Goal: Task Accomplishment & Management: Manage account settings

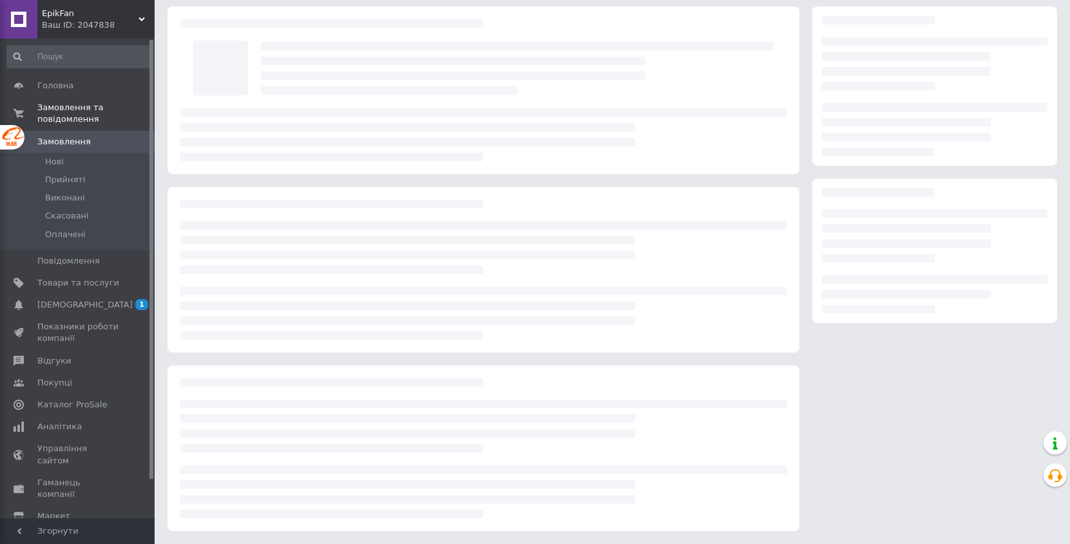
scroll to position [45, 0]
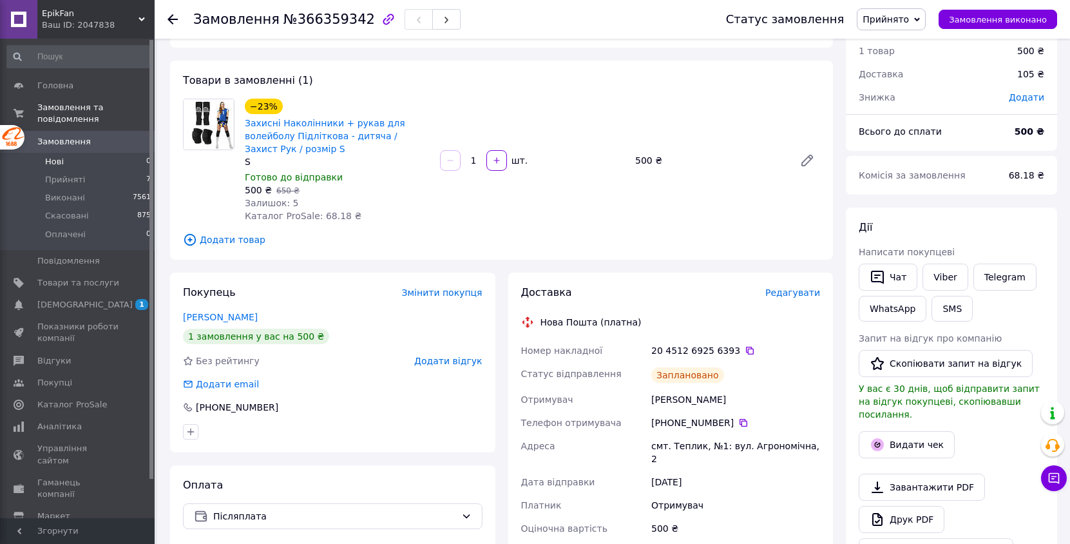
click at [123, 164] on li "Нові 0" at bounding box center [79, 162] width 158 height 18
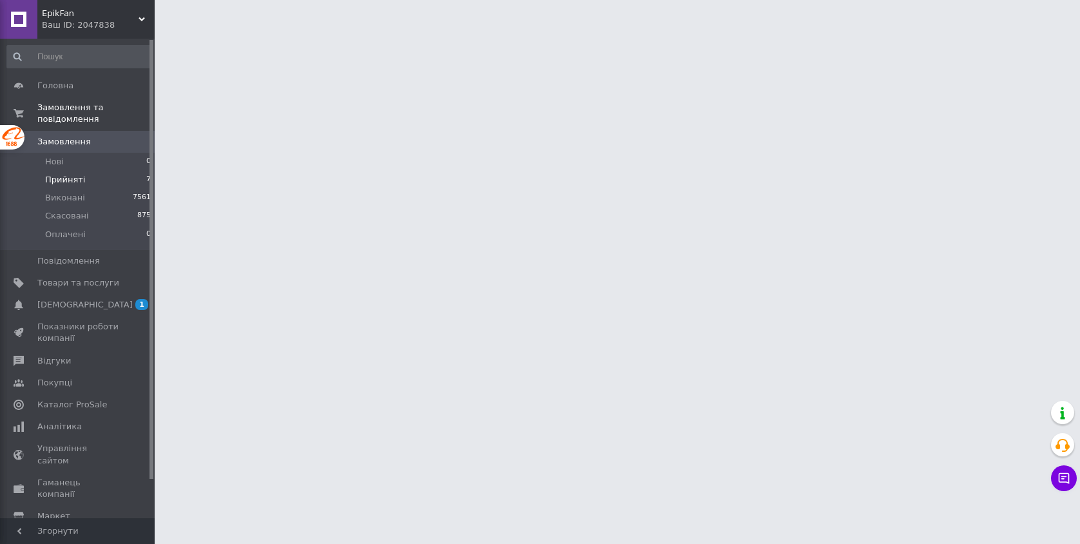
click at [116, 179] on li "Прийняті 7" at bounding box center [79, 180] width 158 height 18
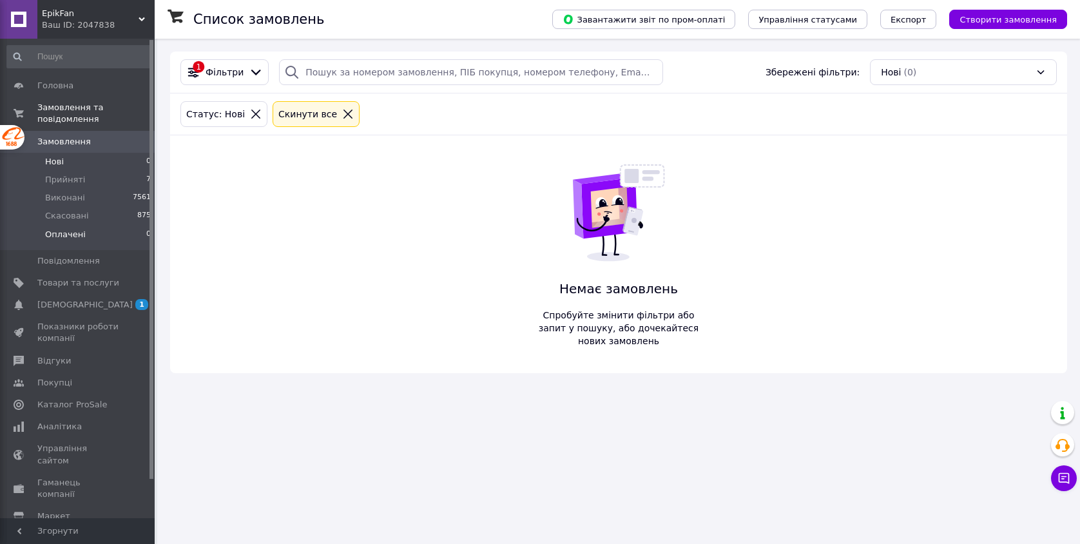
click at [110, 241] on li "Оплачені 0" at bounding box center [79, 237] width 158 height 24
click at [120, 180] on li "Прийняті 7" at bounding box center [79, 180] width 158 height 18
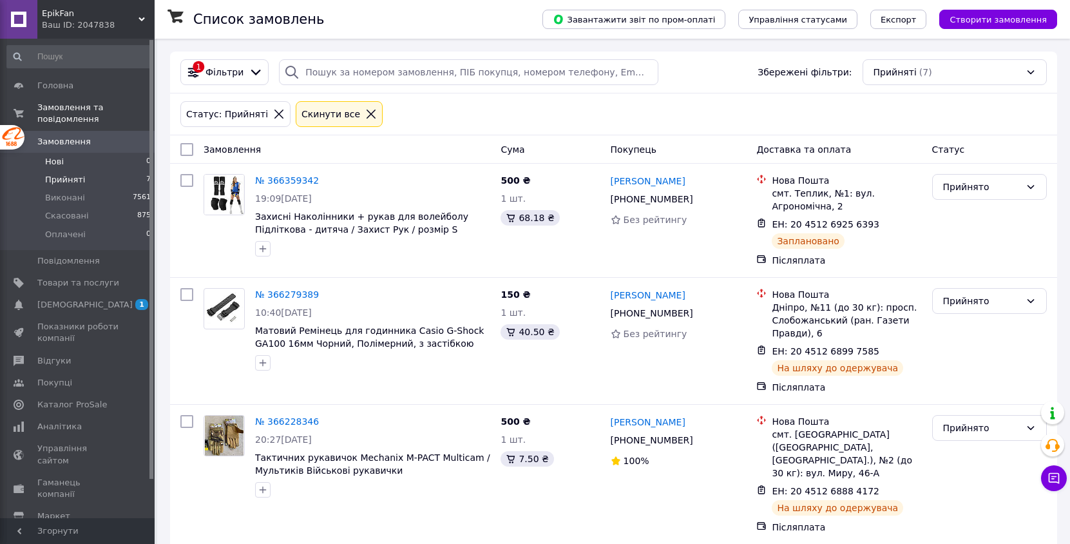
click at [125, 162] on li "Нові 0" at bounding box center [79, 162] width 158 height 18
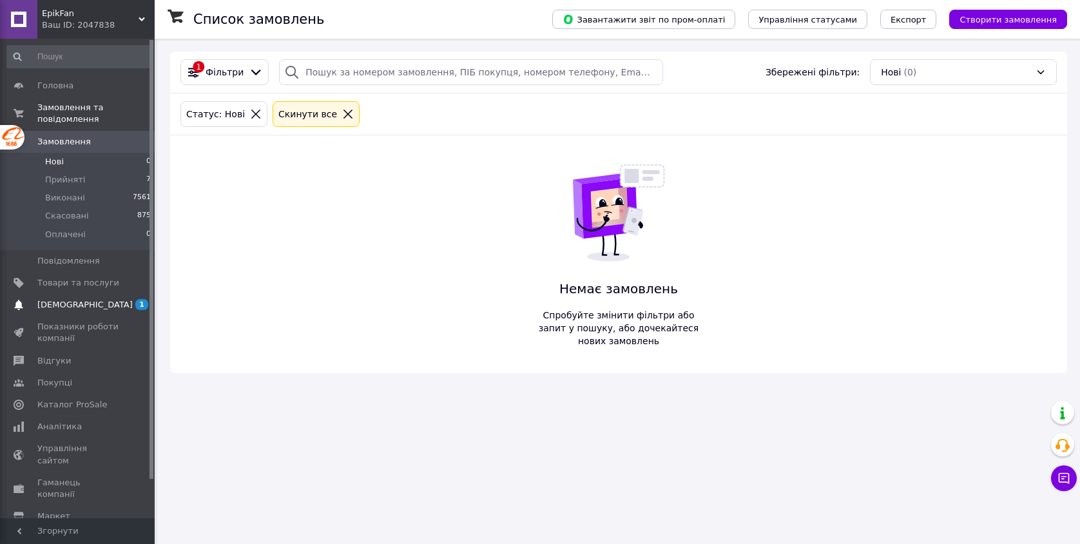
click at [99, 307] on span "[DEMOGRAPHIC_DATA]" at bounding box center [78, 305] width 82 height 12
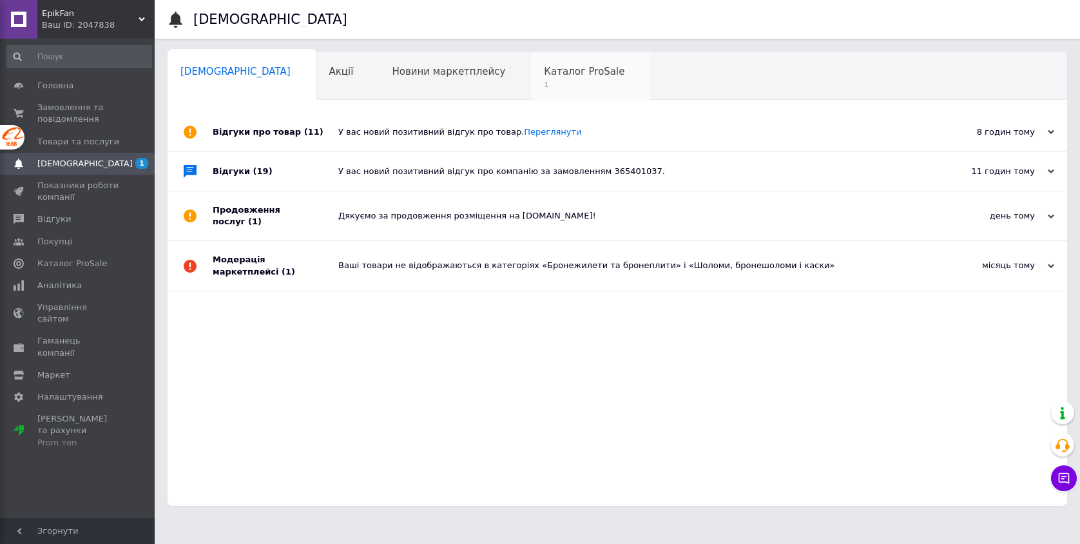
click at [544, 75] on span "Каталог ProSale" at bounding box center [584, 72] width 81 height 12
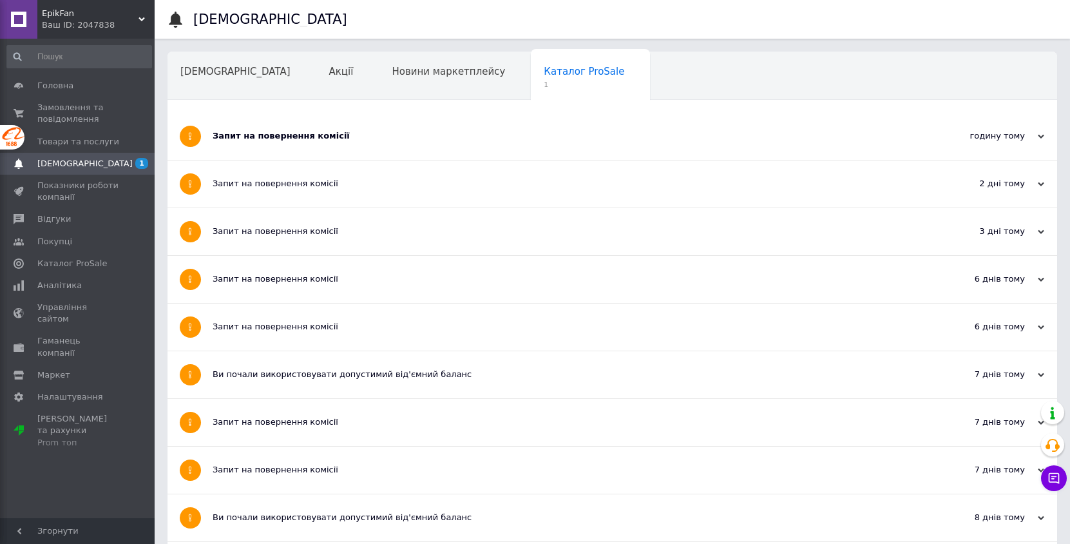
click at [280, 120] on div "Запит на повернення комісії" at bounding box center [564, 136] width 703 height 47
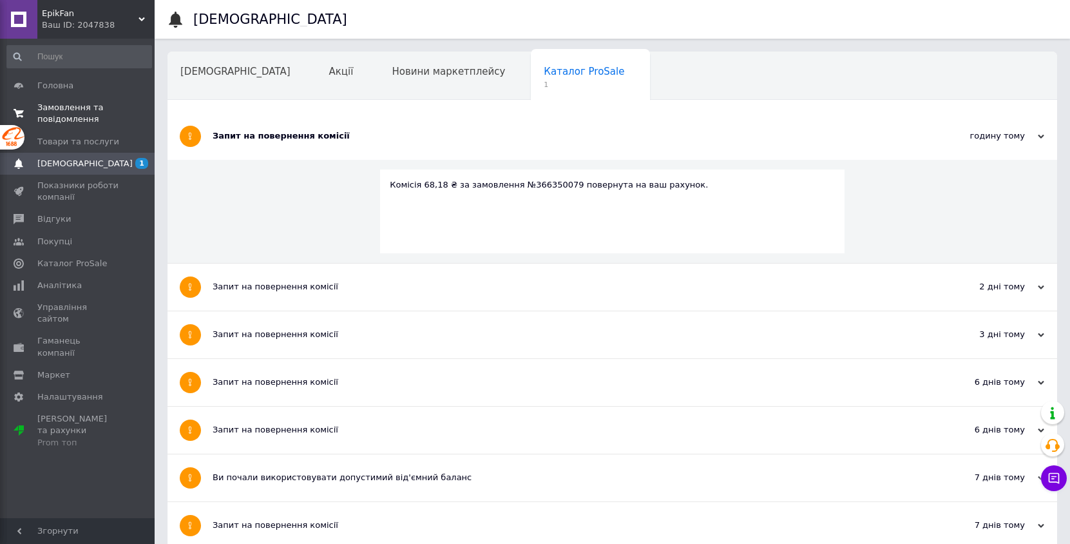
click at [93, 113] on span "Замовлення та повідомлення" at bounding box center [78, 113] width 82 height 23
